Goal: Complete application form: Complete application form

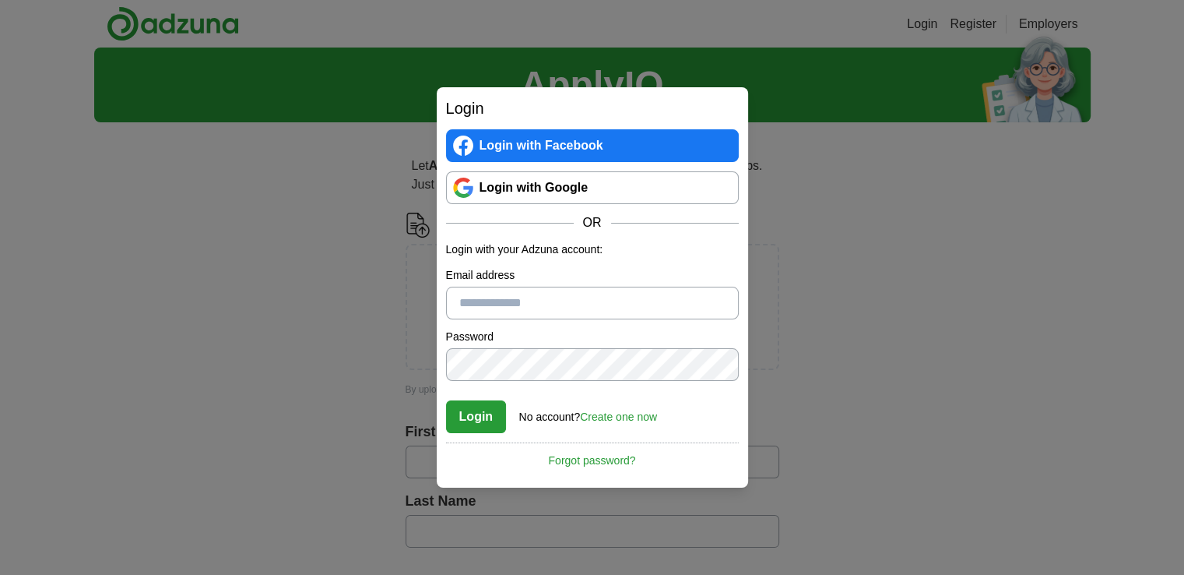
click at [488, 300] on input "Email address" at bounding box center [592, 302] width 293 height 33
click at [595, 412] on link "Create one now" at bounding box center [618, 416] width 77 height 12
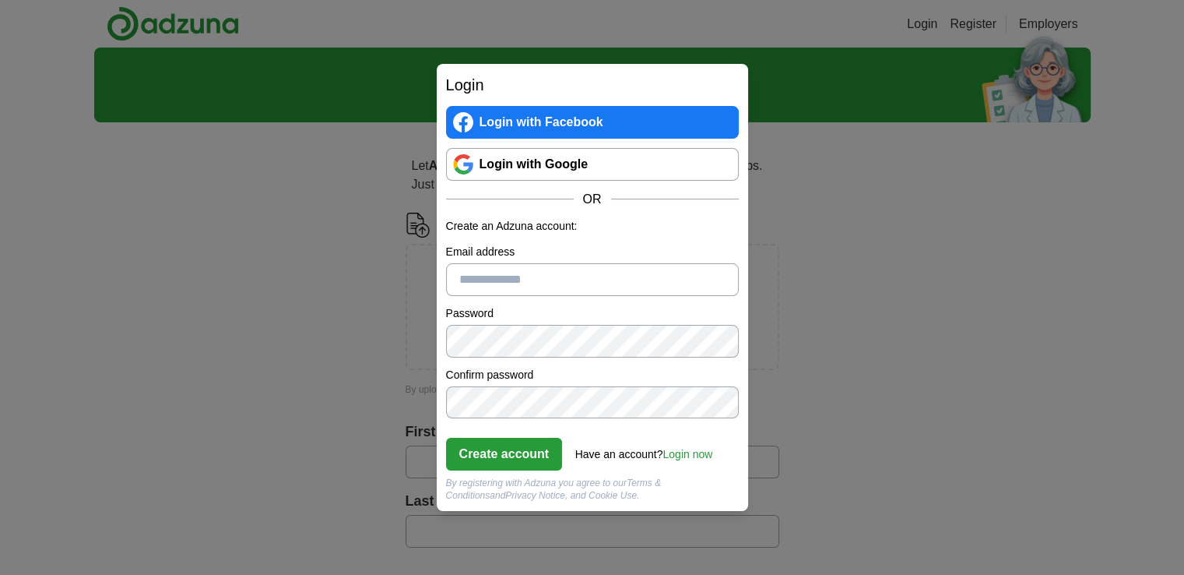
click at [559, 284] on input "Email address" at bounding box center [592, 279] width 293 height 33
type input "**********"
click at [517, 446] on button "Create account" at bounding box center [504, 454] width 117 height 33
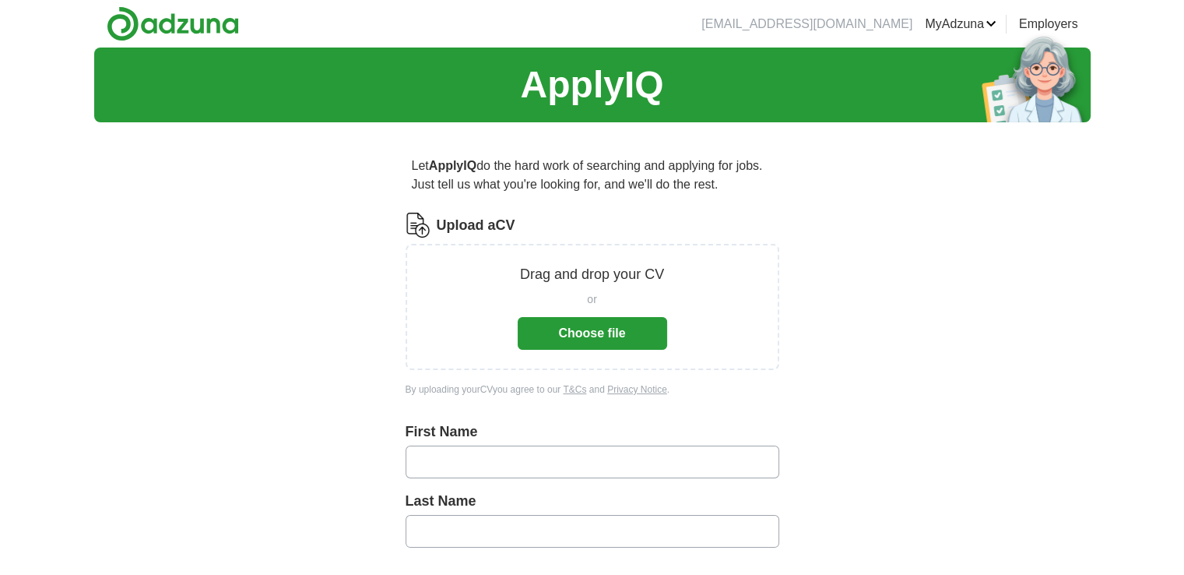
click at [578, 326] on button "Choose file" at bounding box center [592, 333] width 149 height 33
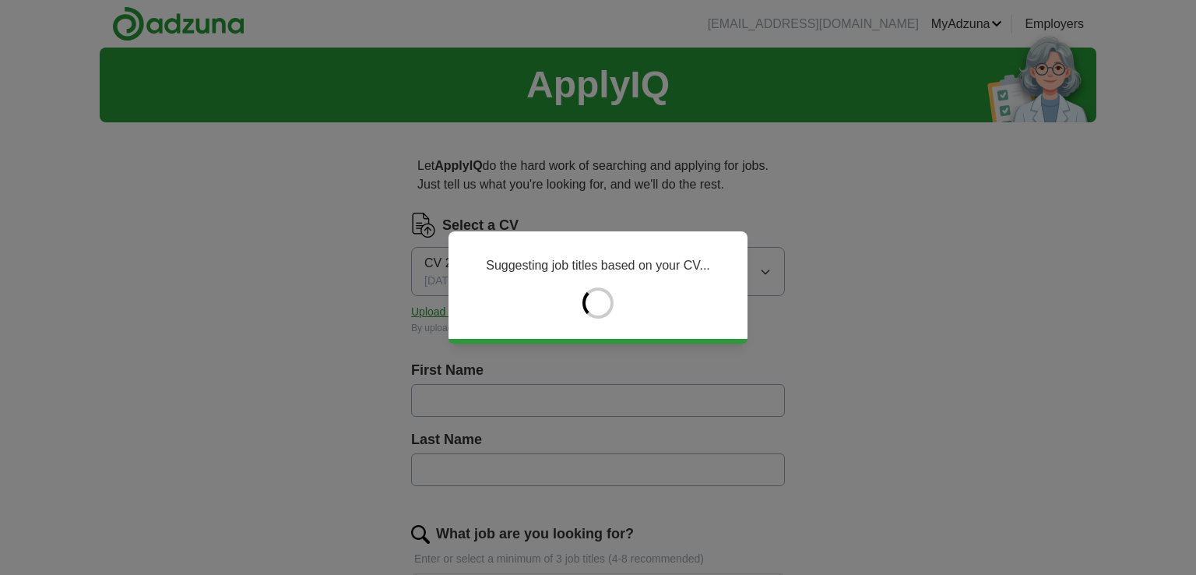
type input "******"
type input "********"
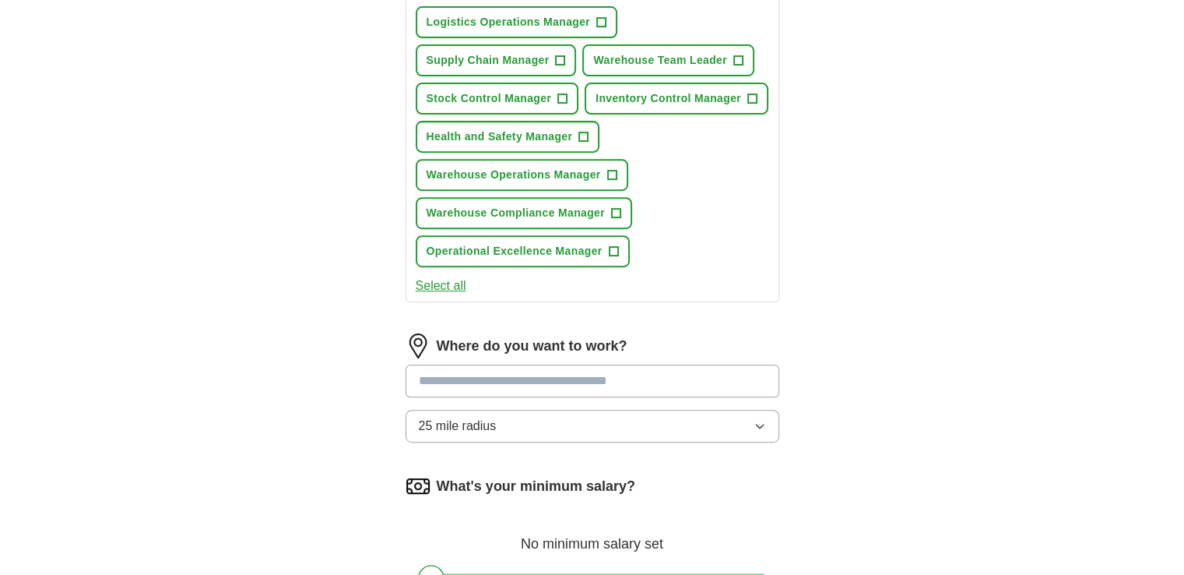
scroll to position [622, 0]
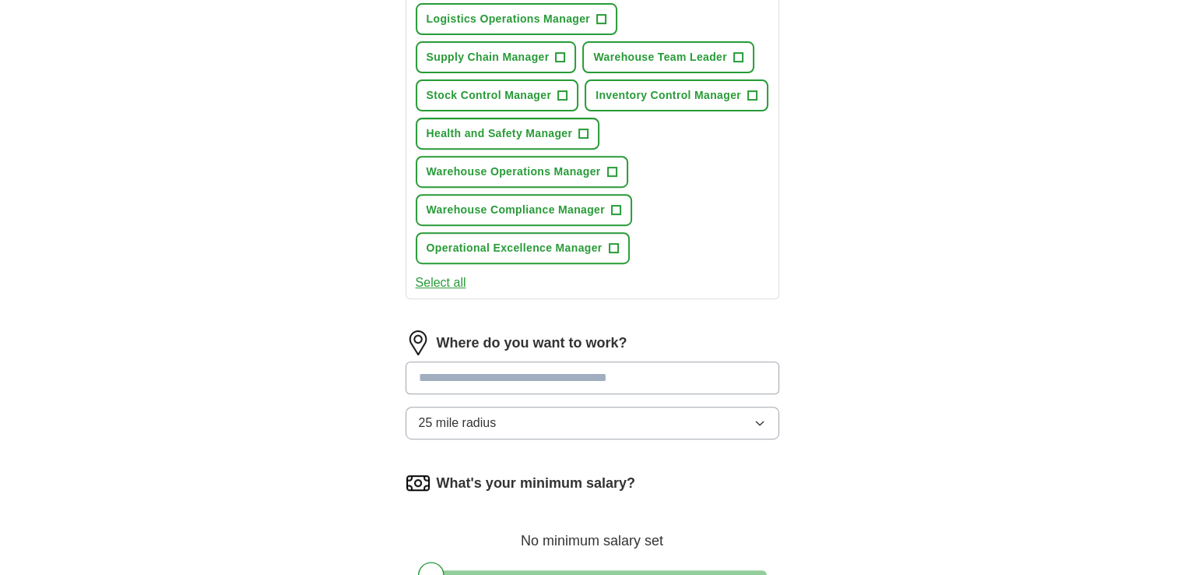
click at [642, 371] on input "text" at bounding box center [593, 377] width 374 height 33
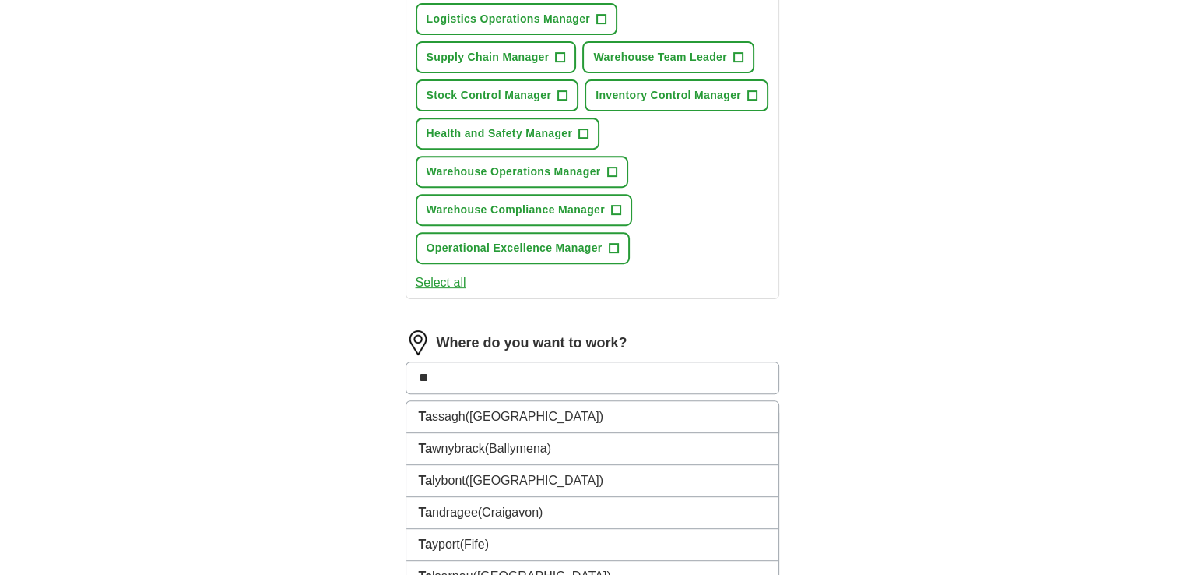
type input "***"
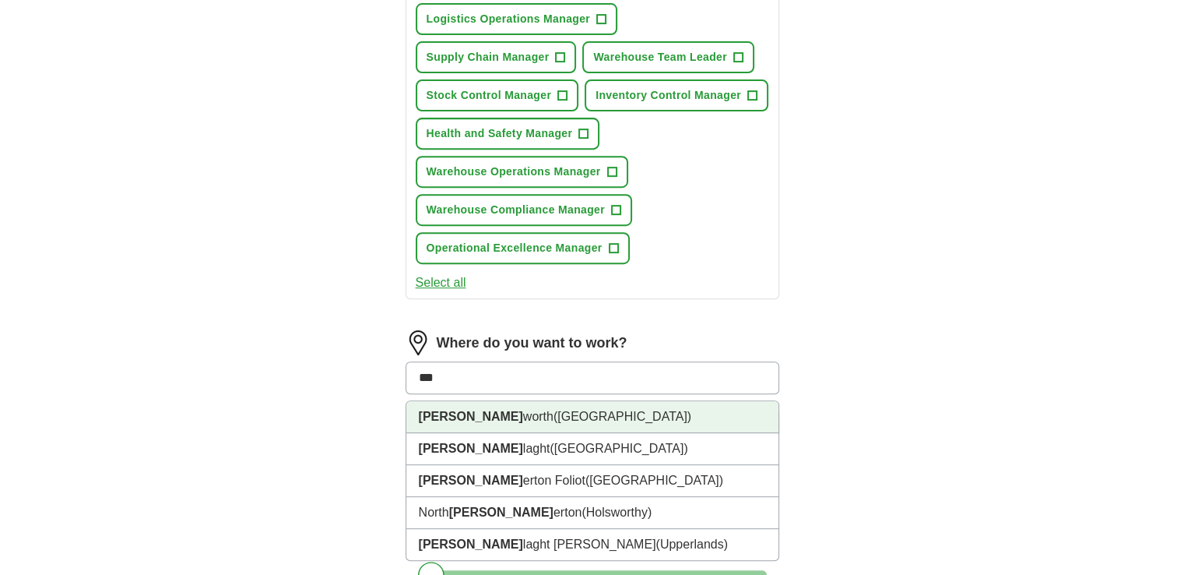
click at [554, 412] on span "([GEOGRAPHIC_DATA])" at bounding box center [623, 416] width 138 height 13
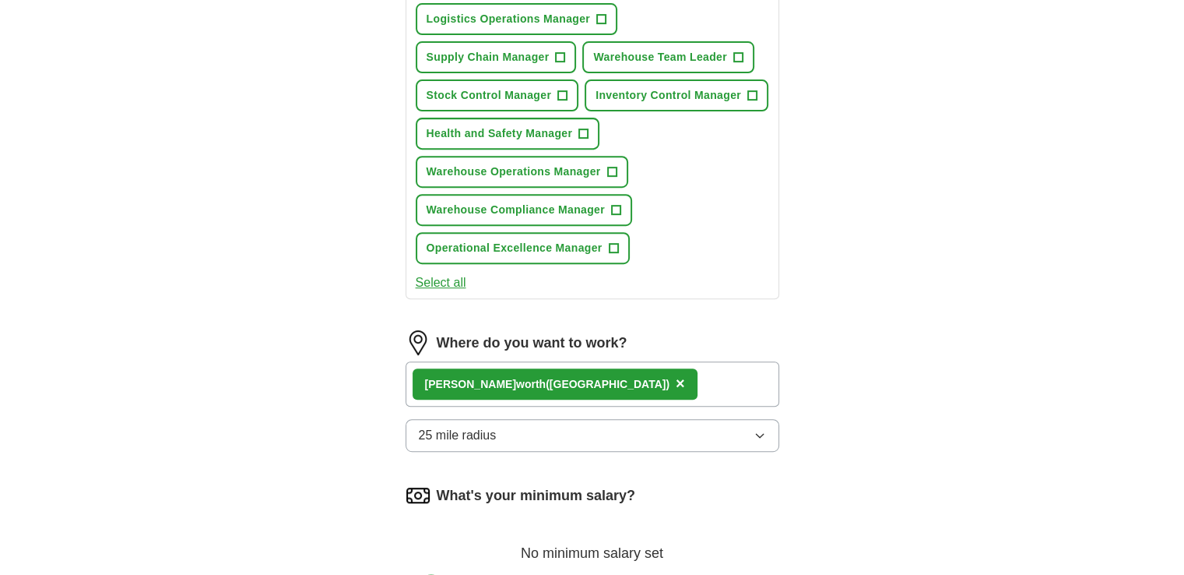
click at [761, 429] on icon "button" at bounding box center [760, 435] width 12 height 12
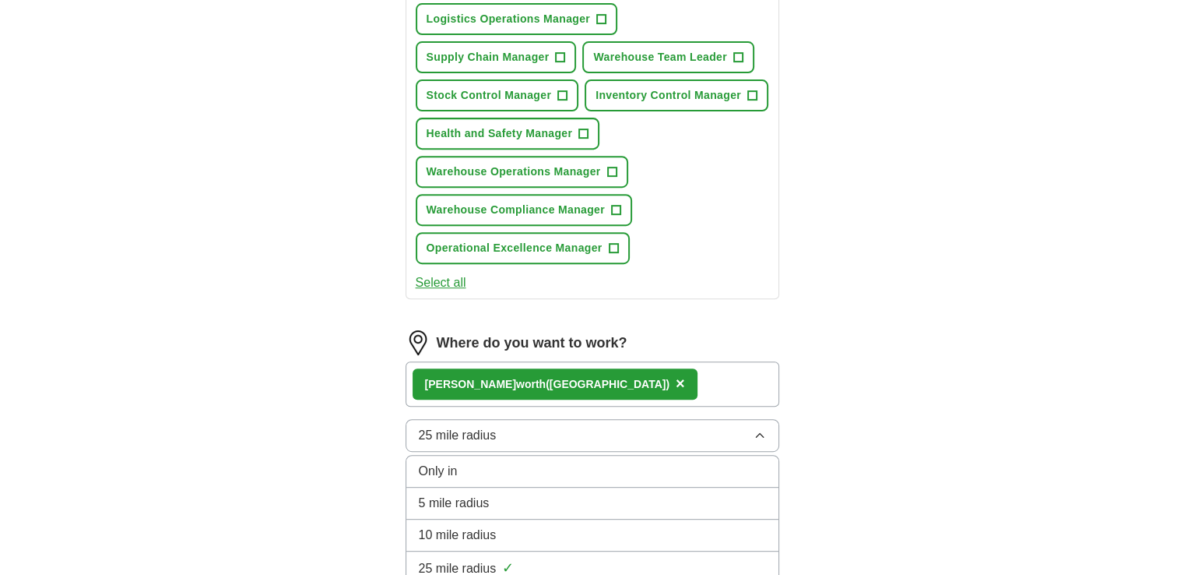
click at [740, 527] on div "10 mile radius" at bounding box center [592, 535] width 347 height 19
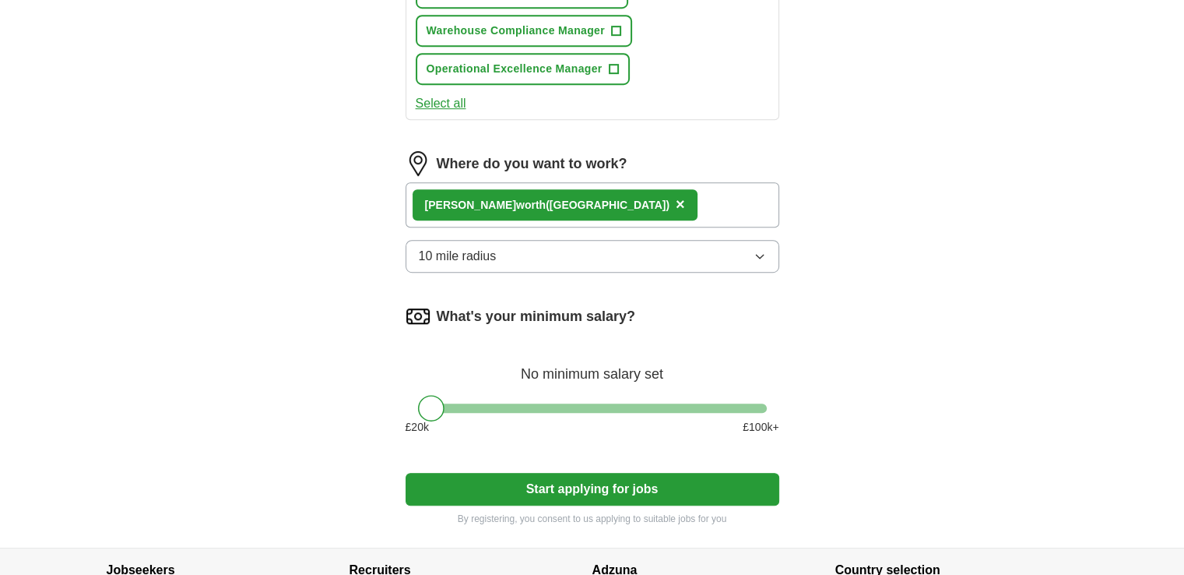
scroll to position [812, 0]
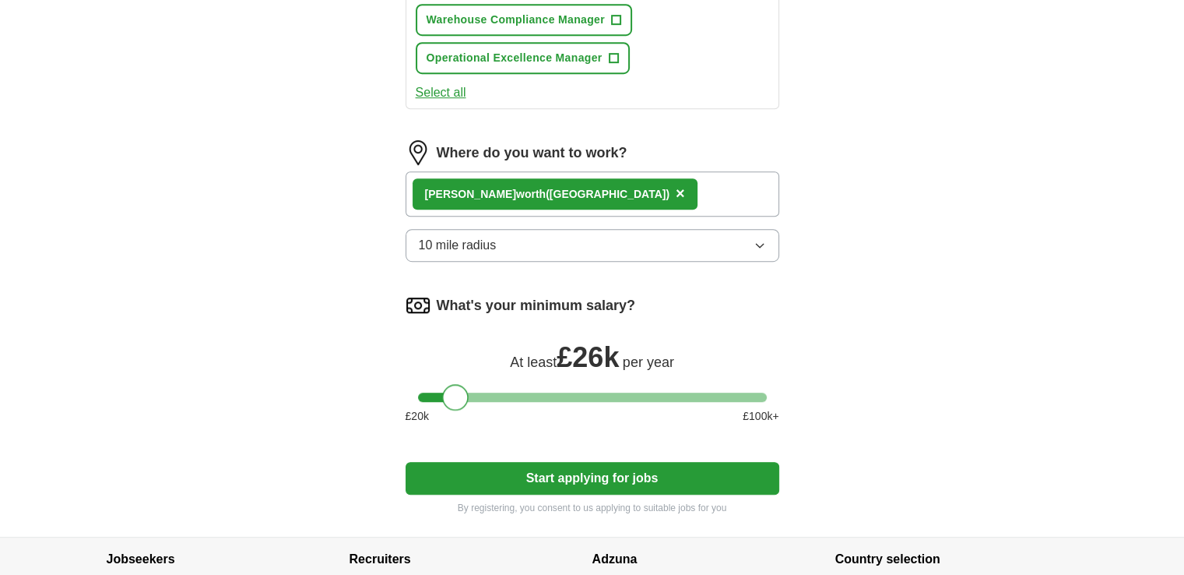
drag, startPoint x: 433, startPoint y: 392, endPoint x: 455, endPoint y: 396, distance: 23.1
click at [455, 396] on div at bounding box center [455, 397] width 26 height 26
click at [587, 468] on button "Start applying for jobs" at bounding box center [593, 478] width 374 height 33
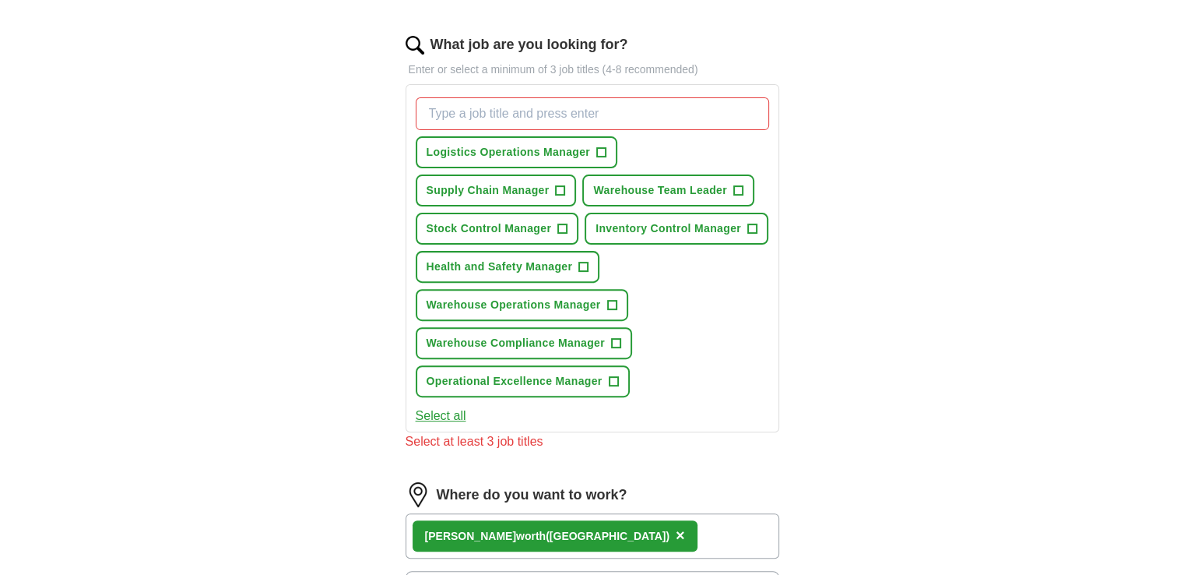
scroll to position [487, 0]
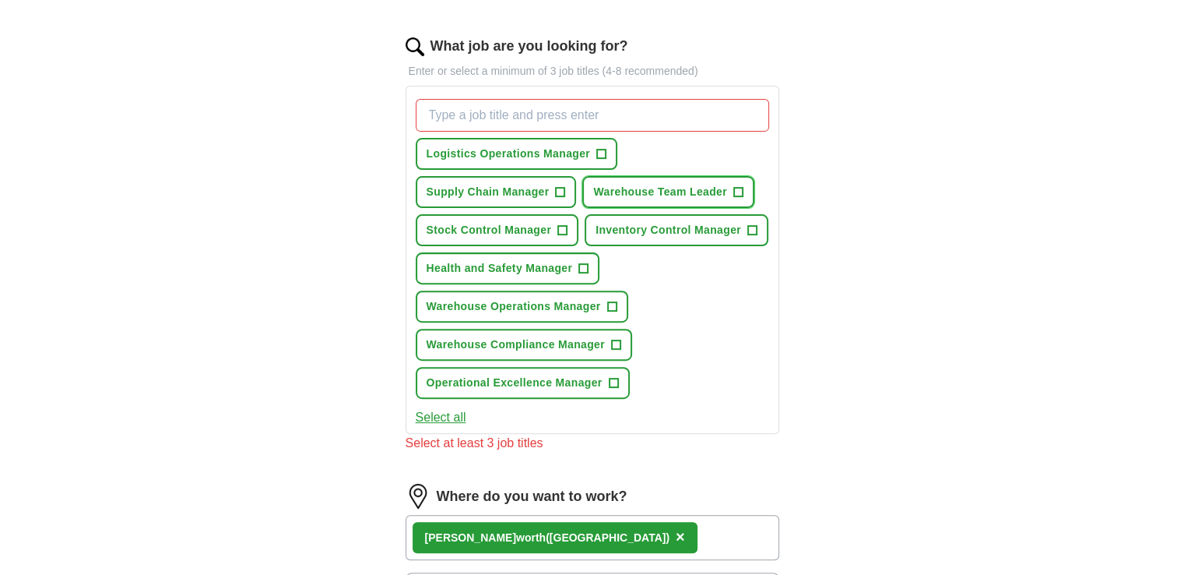
click at [739, 186] on span "+" at bounding box center [737, 192] width 9 height 12
click at [610, 115] on input "What job are you looking for?" at bounding box center [592, 115] width 353 height 33
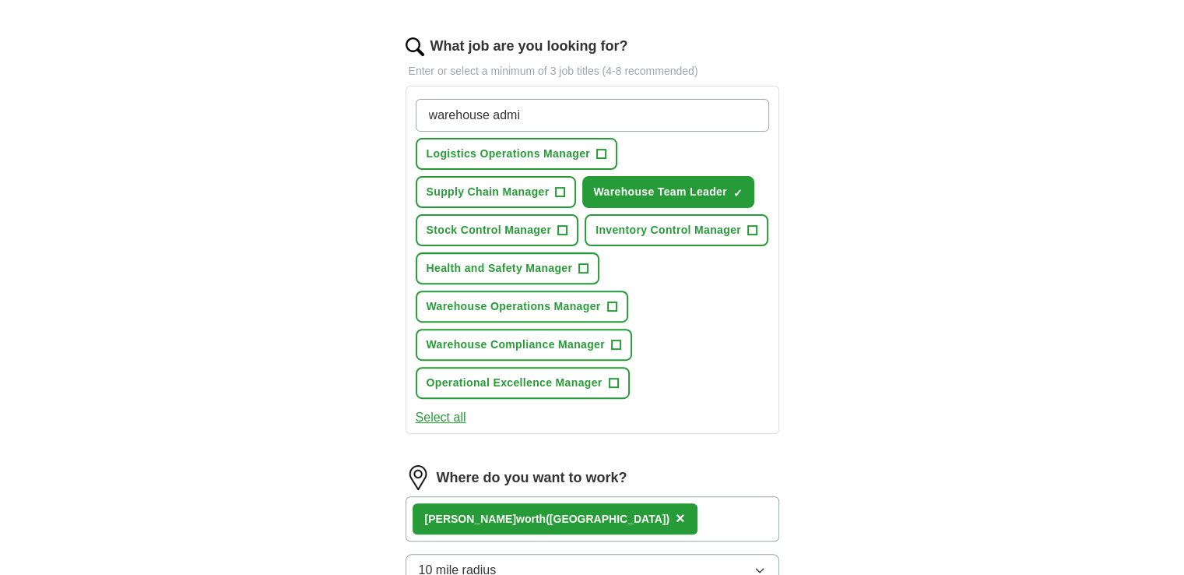
type input "warehouse admin"
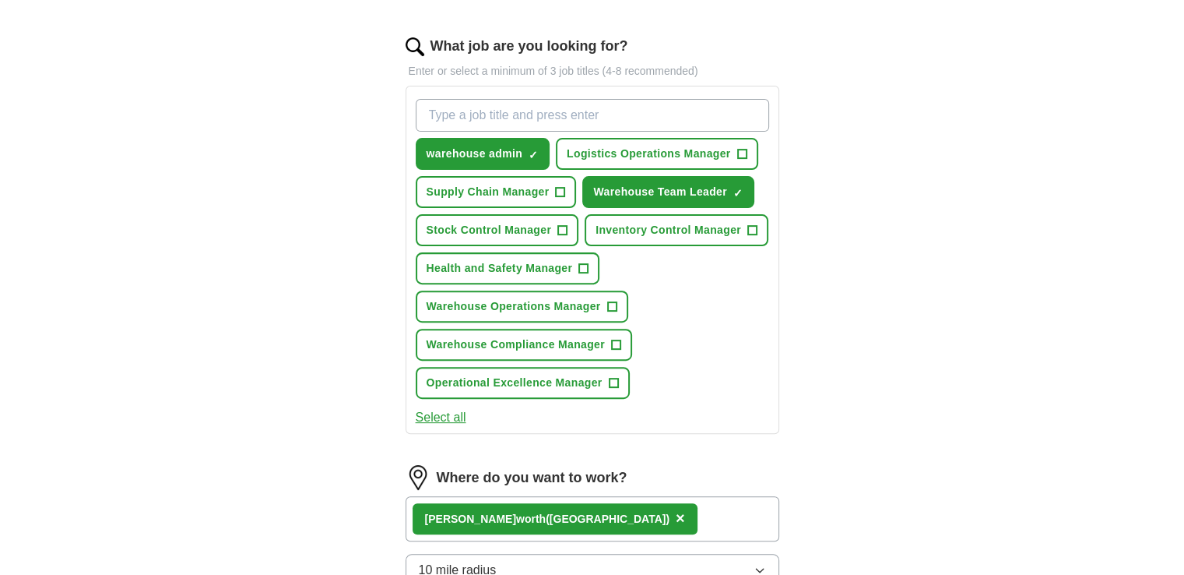
click at [682, 110] on input "What job are you looking for?" at bounding box center [592, 115] width 353 height 33
type input "c"
type input "warehouse"
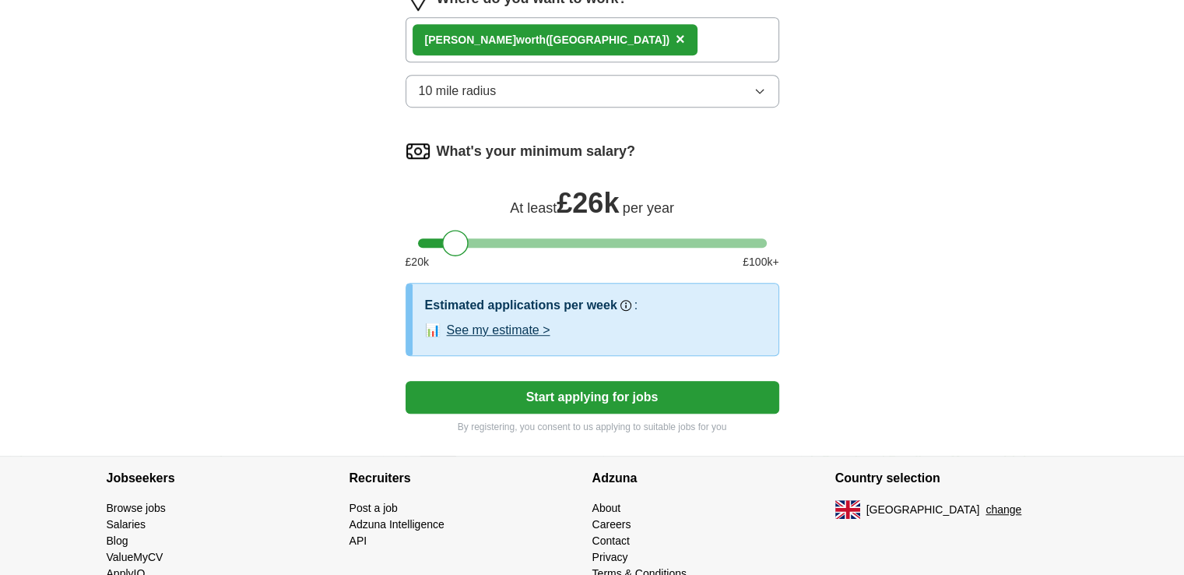
scroll to position [1006, 0]
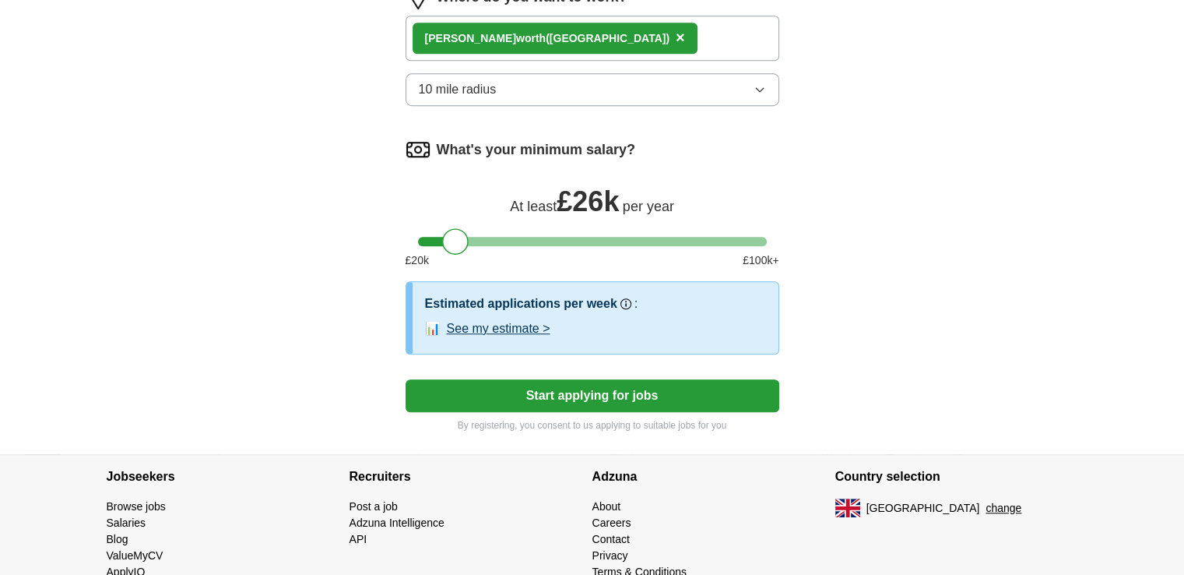
click at [748, 393] on button "Start applying for jobs" at bounding box center [593, 395] width 374 height 33
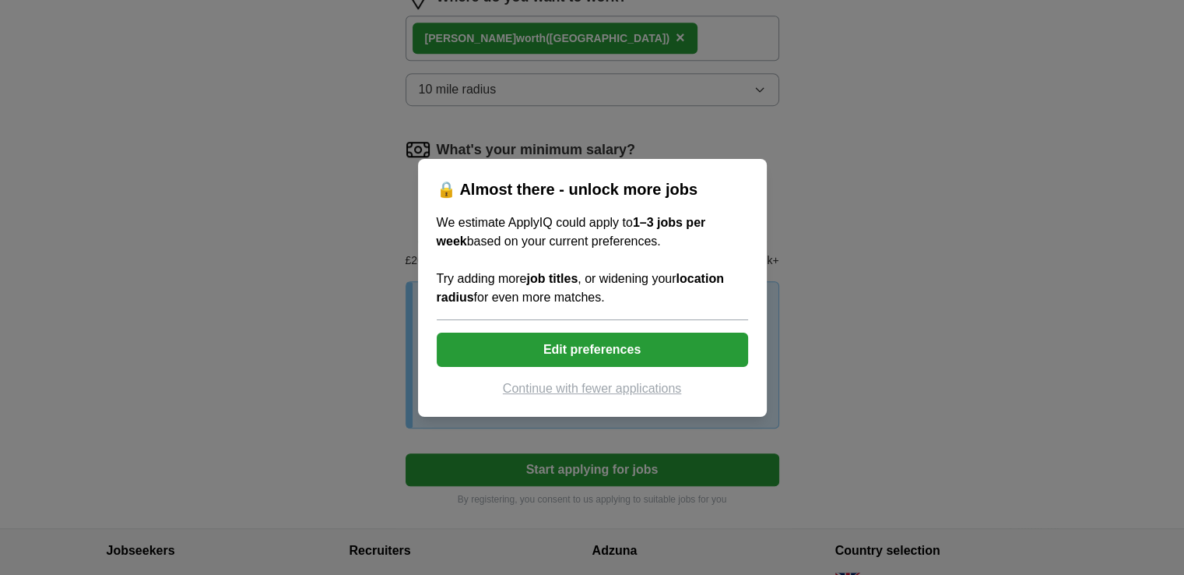
click at [669, 388] on button "Continue with fewer applications" at bounding box center [592, 388] width 311 height 19
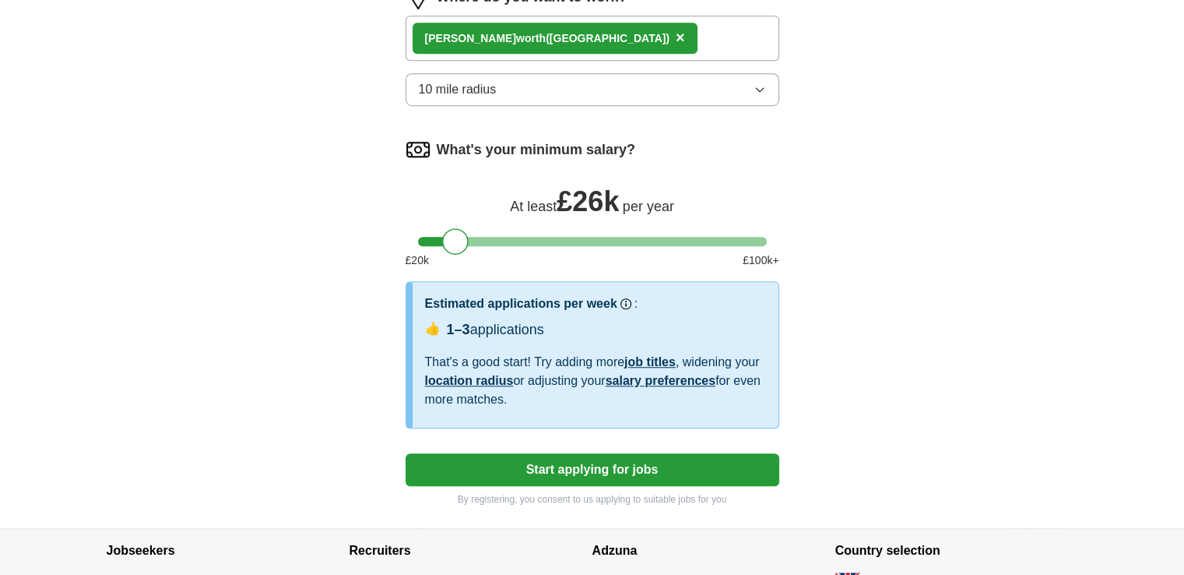
select select "**"
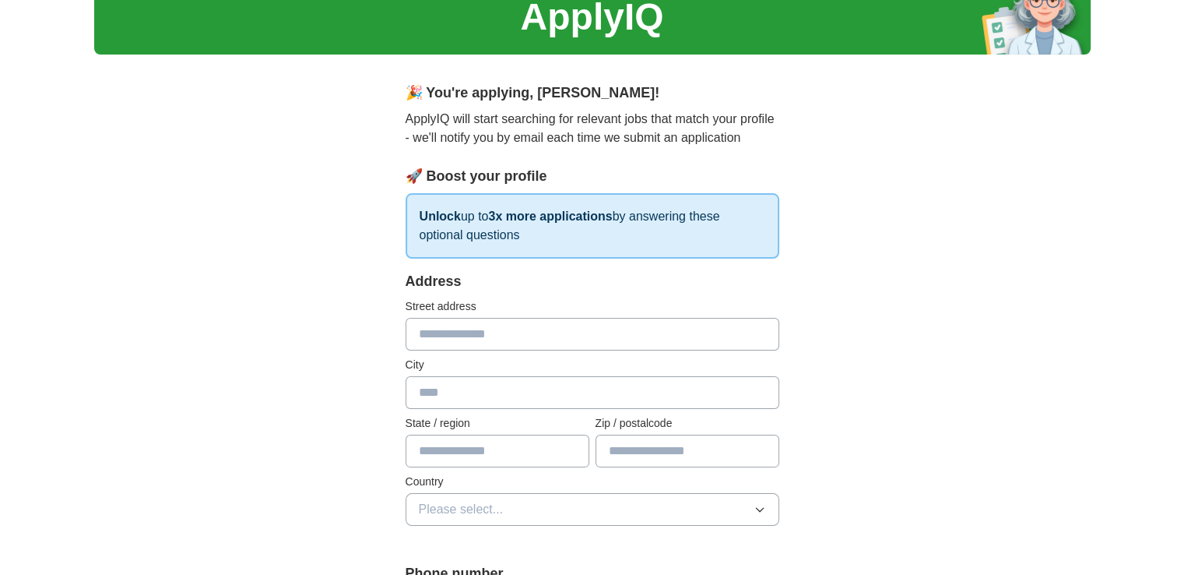
scroll to position [0, 0]
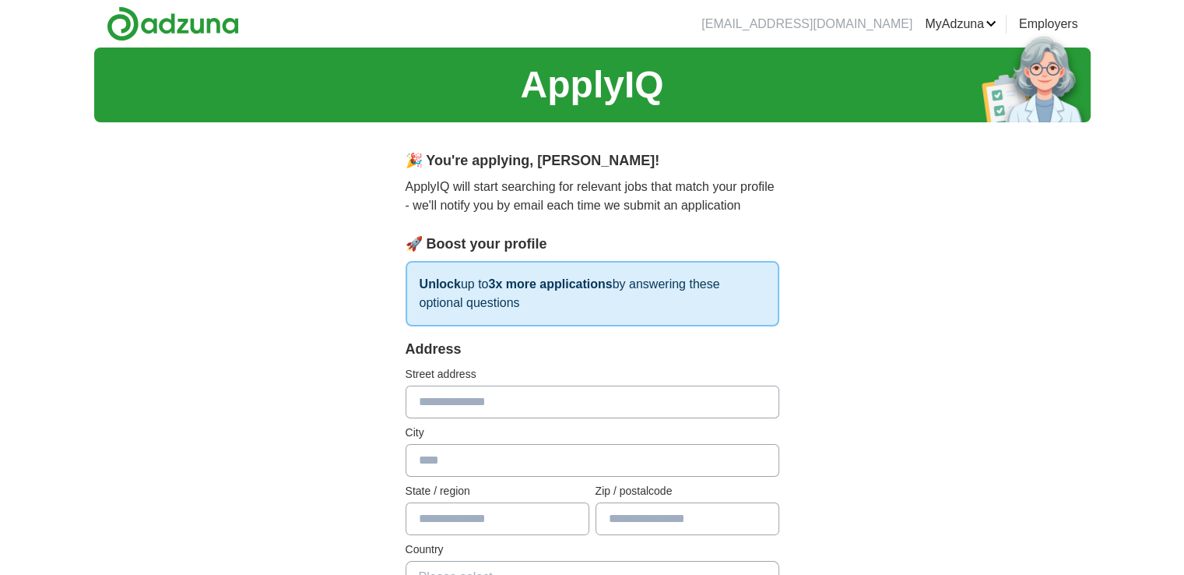
click at [0, 0] on link "Preferences" at bounding box center [0, 0] width 0 height 0
